Goal: Navigation & Orientation: Understand site structure

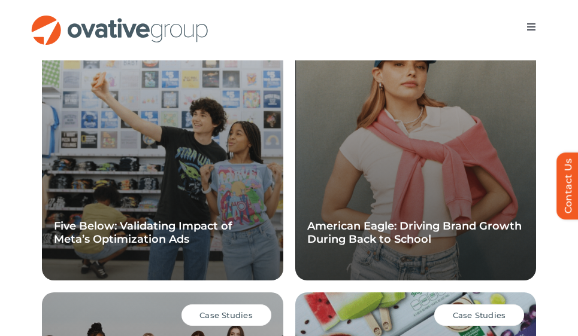
scroll to position [1193, 0]
